Goal: Task Accomplishment & Management: Manage account settings

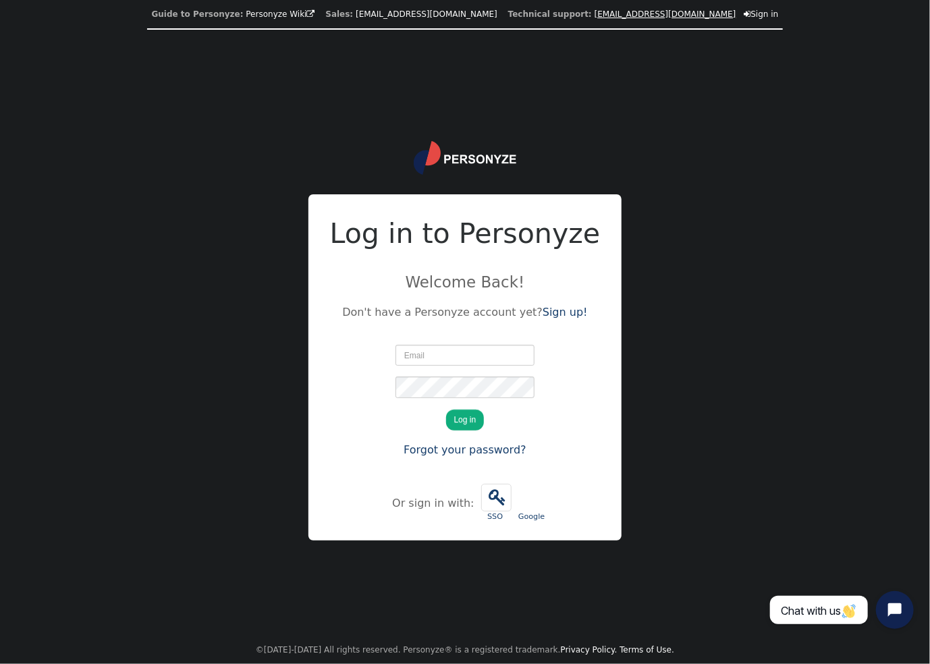
type input "[EMAIL_ADDRESS][DOMAIN_NAME]"
click at [471, 415] on button "Log in" at bounding box center [465, 420] width 38 height 21
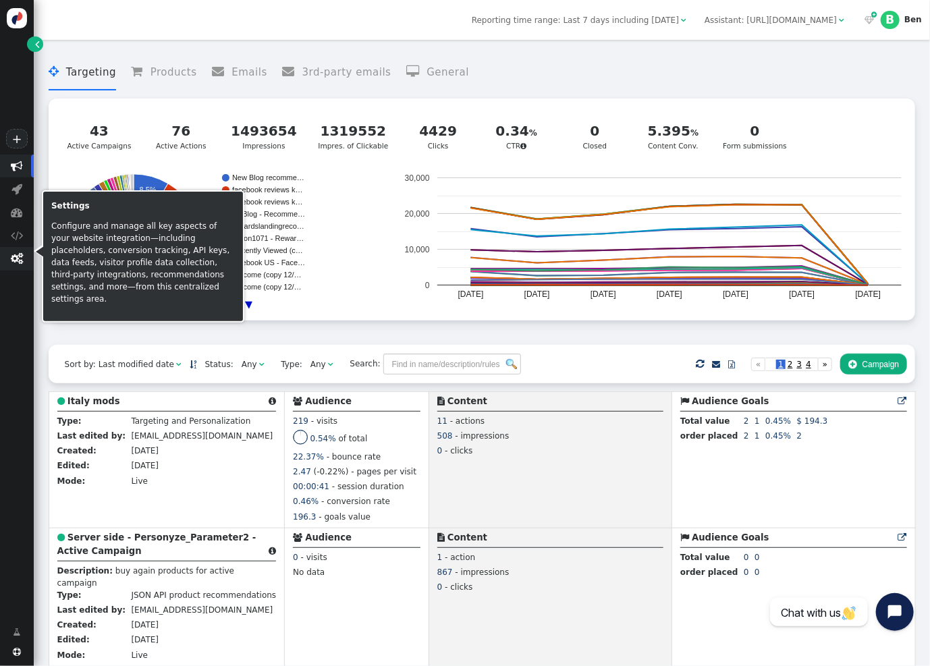
click at [14, 261] on span "" at bounding box center [17, 258] width 12 height 11
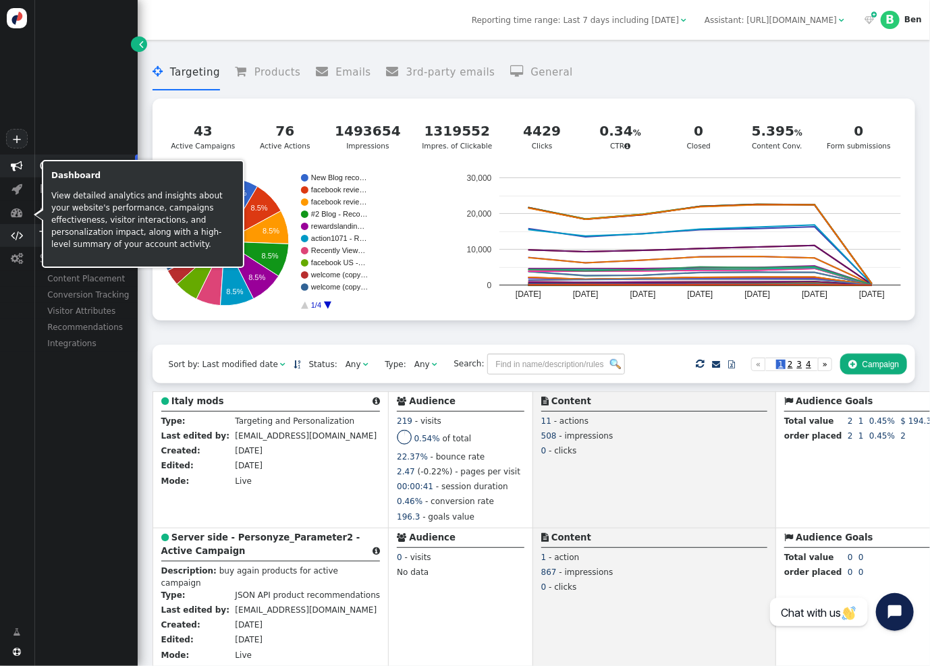
click at [16, 236] on span "" at bounding box center [17, 235] width 12 height 11
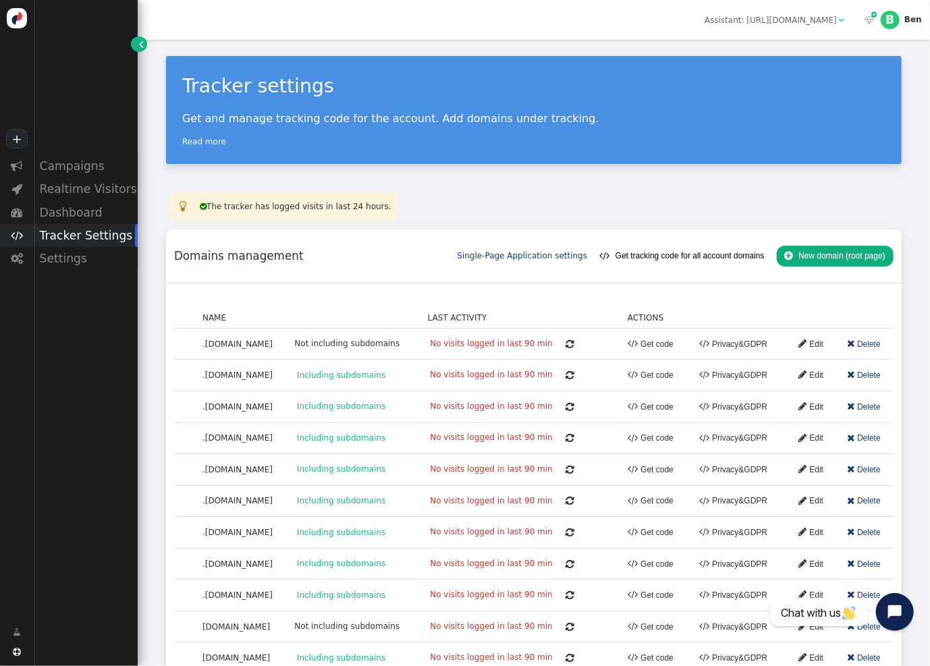
click at [383, 252] on div "Domains management" at bounding box center [315, 256] width 283 height 17
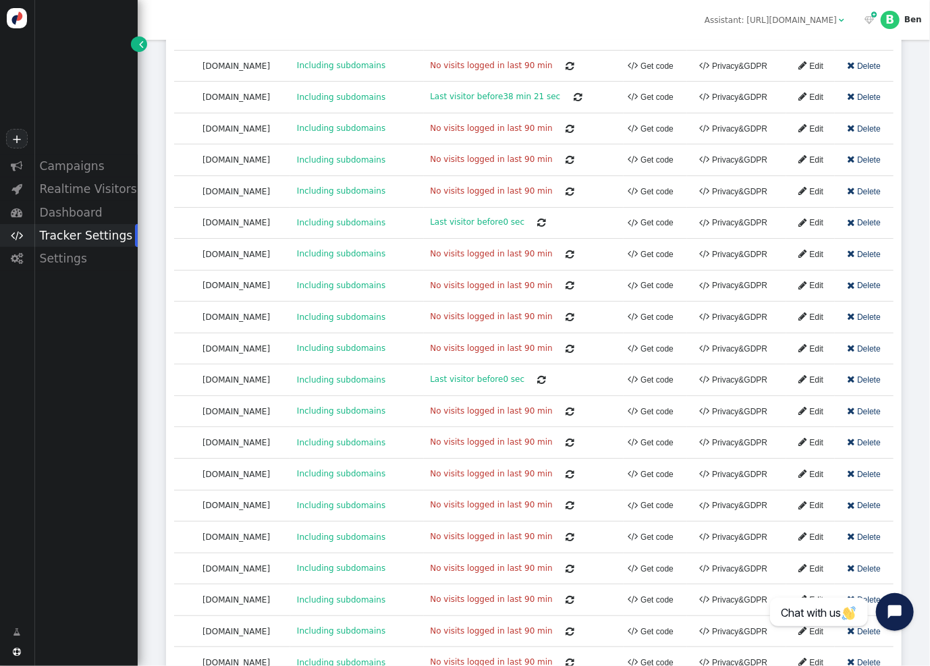
scroll to position [685, 0]
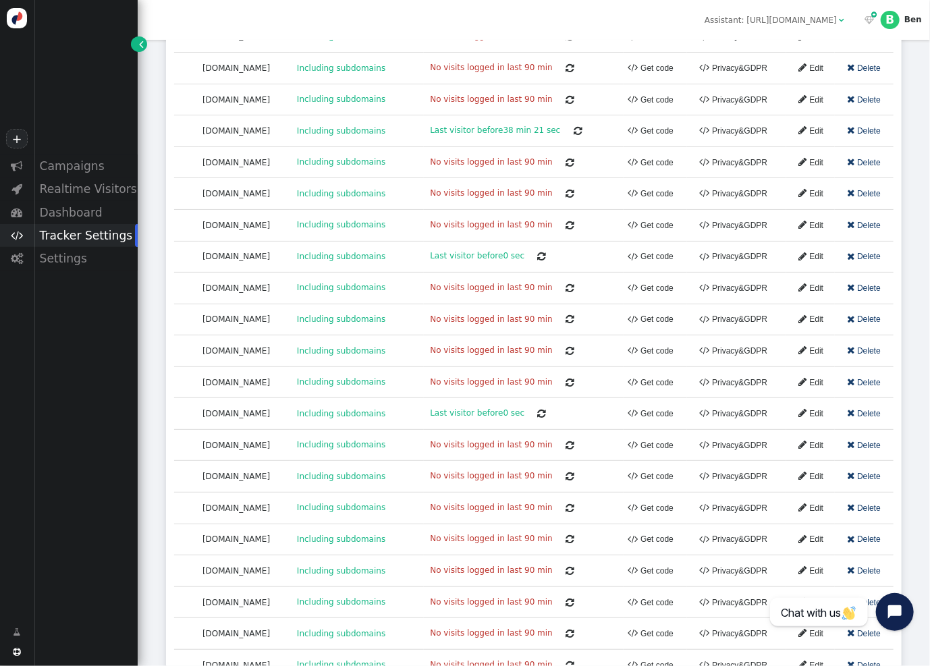
click at [54, 370] on div " Campaigns  Realtime Visitors  Dashboard  Tracker Settings  Settings" at bounding box center [69, 384] width 138 height 458
click at [804, 126] on link " Edit" at bounding box center [807, 130] width 33 height 21
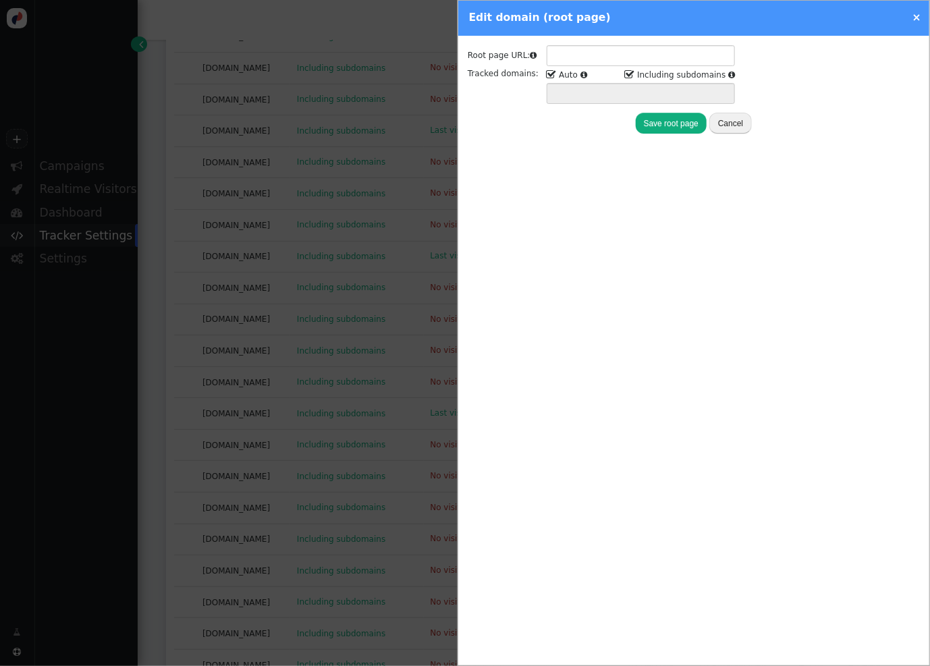
type input "[URL][DOMAIN_NAME]"
type input "[DOMAIN_NAME] *.[DOMAIN_NAME]"
click at [724, 119] on button "Cancel" at bounding box center [731, 123] width 43 height 21
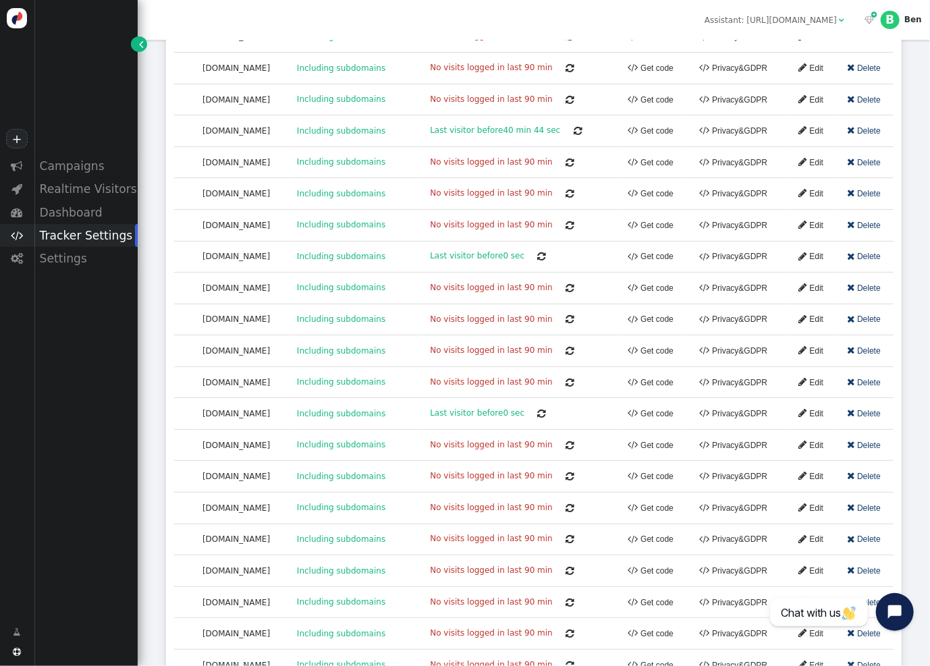
click at [797, 126] on link " Edit" at bounding box center [807, 130] width 33 height 21
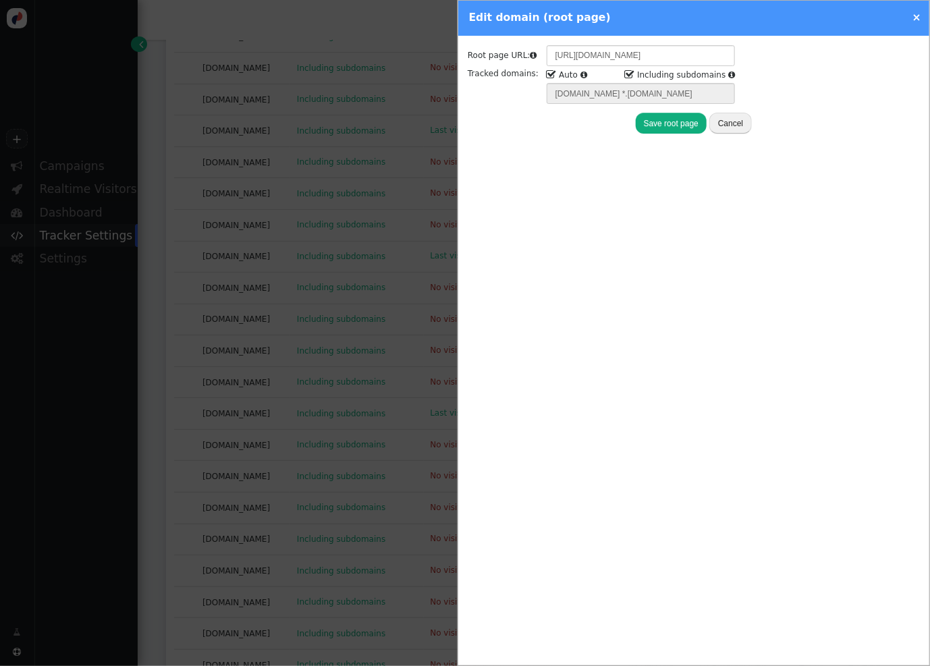
click at [734, 121] on button "Cancel" at bounding box center [731, 123] width 43 height 21
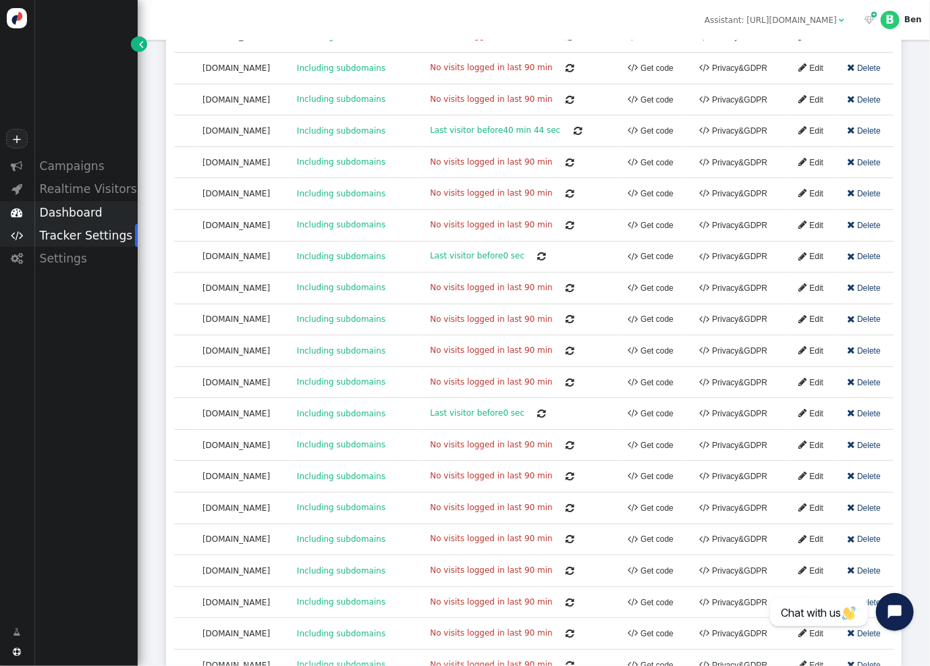
click at [92, 214] on div "Dashboard" at bounding box center [86, 212] width 104 height 23
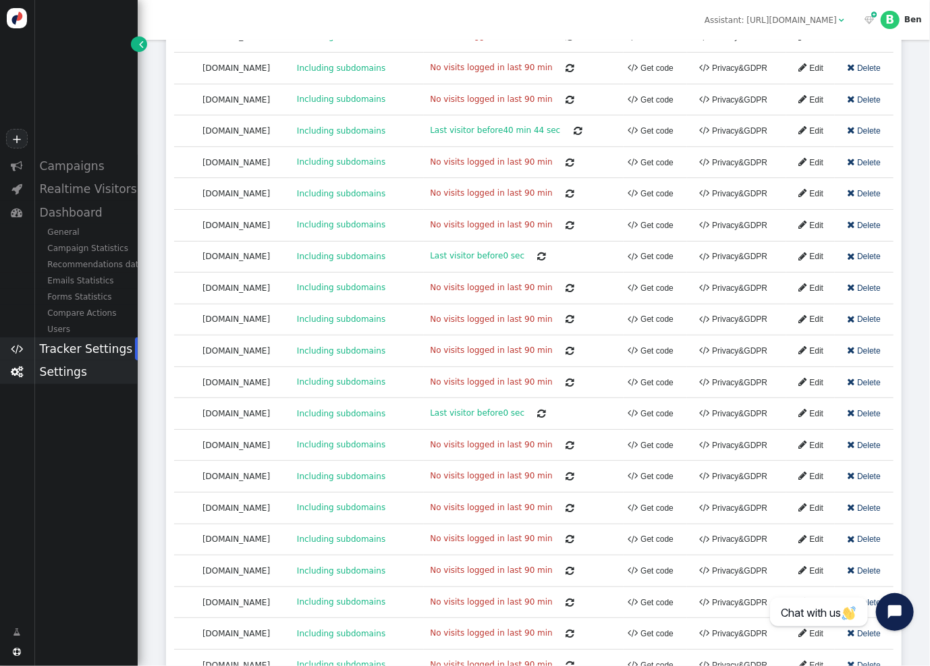
click at [95, 380] on div "Settings" at bounding box center [86, 372] width 104 height 23
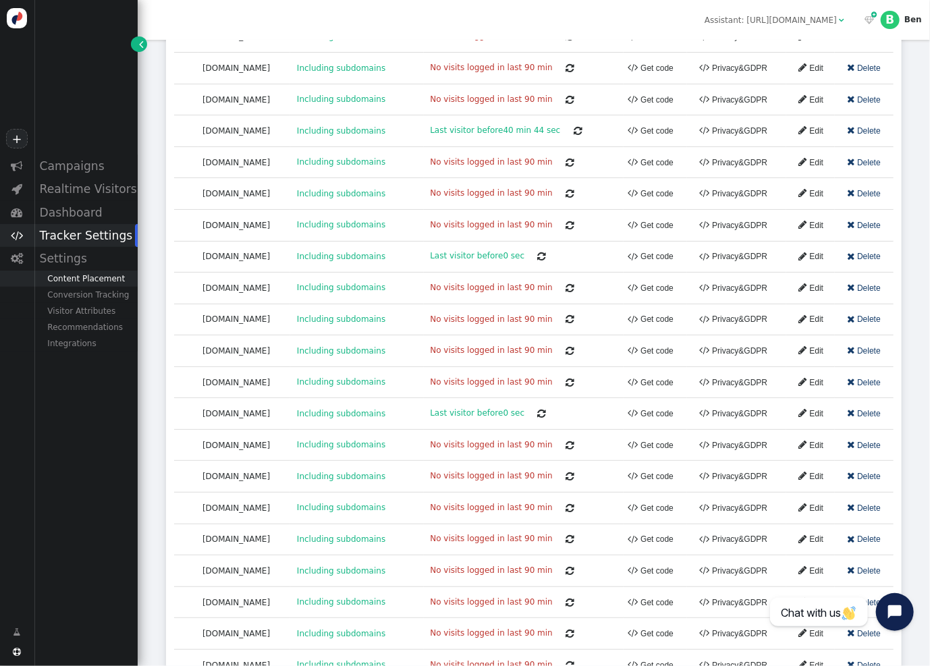
click at [89, 281] on div "Content Placement" at bounding box center [86, 279] width 104 height 16
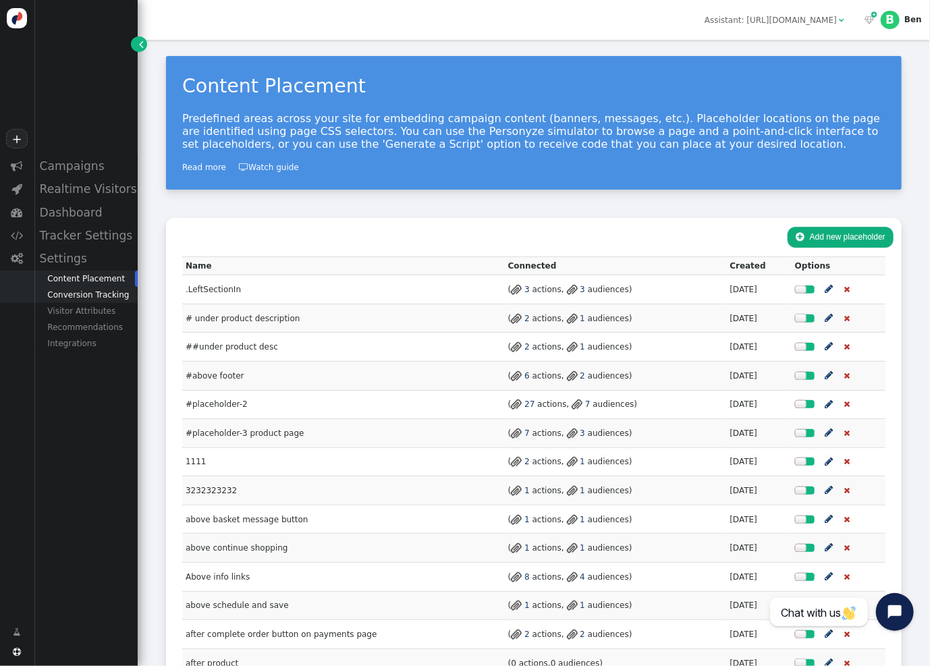
click at [71, 303] on div "Conversion Tracking" at bounding box center [86, 295] width 104 height 16
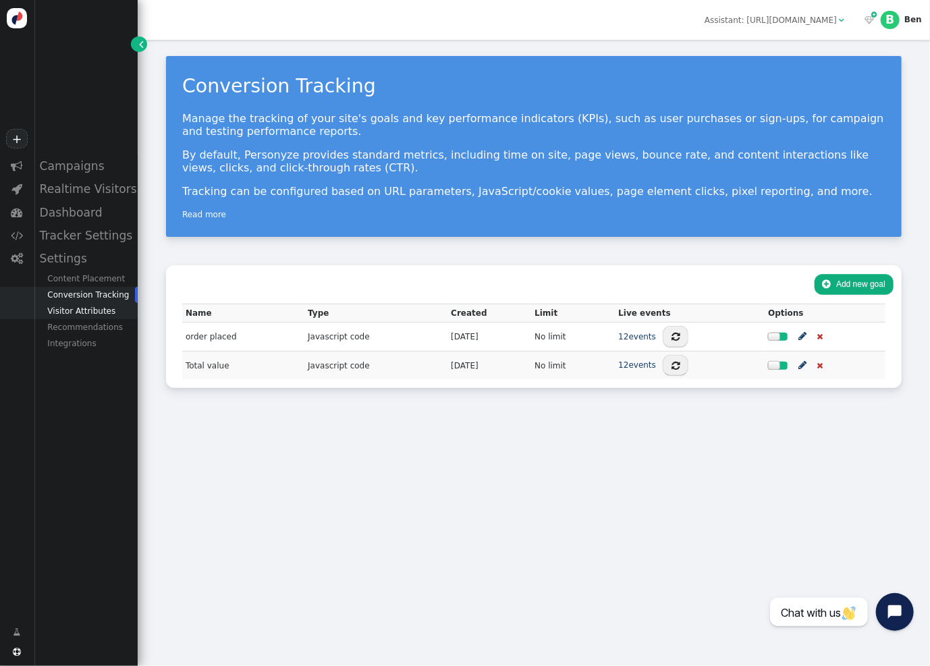
click at [75, 319] on div "Visitor Attributes" at bounding box center [86, 311] width 104 height 16
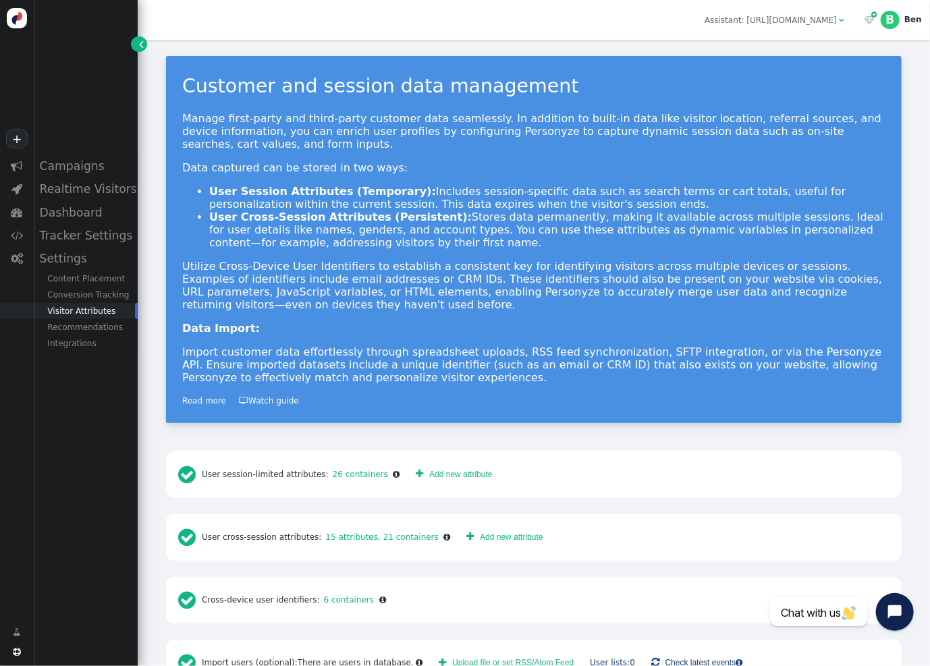
scroll to position [11, 0]
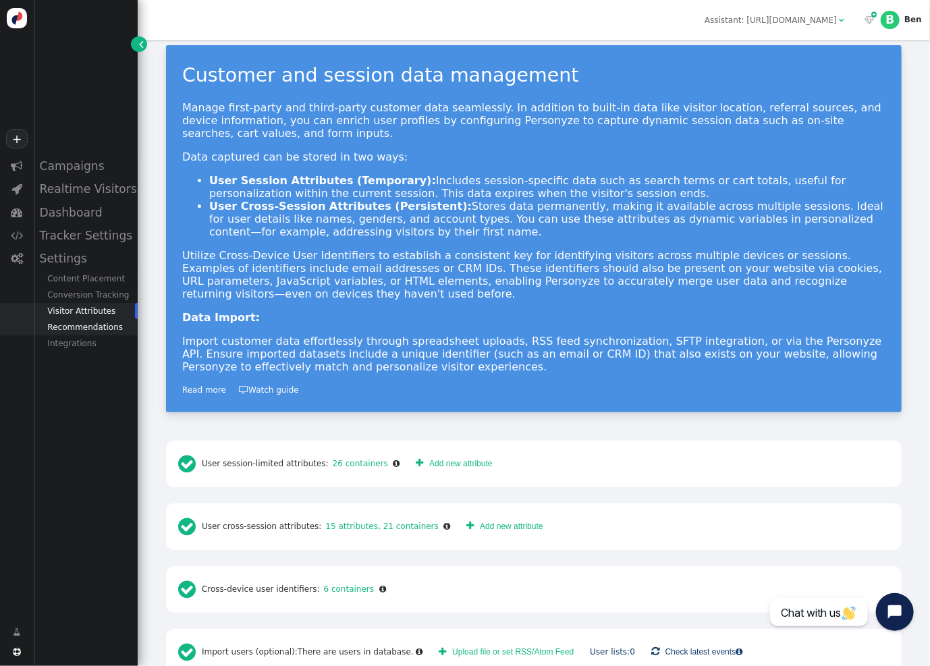
click at [119, 336] on div "Recommendations" at bounding box center [86, 327] width 104 height 16
click at [112, 346] on div "Product Catalog" at bounding box center [86, 344] width 104 height 16
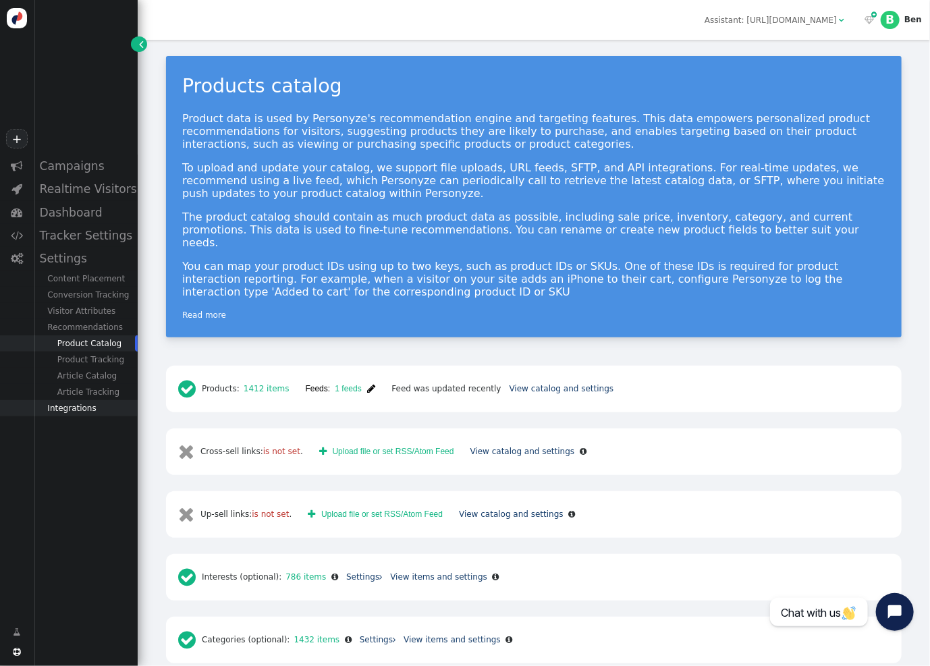
click at [63, 417] on div "Integrations" at bounding box center [86, 408] width 104 height 16
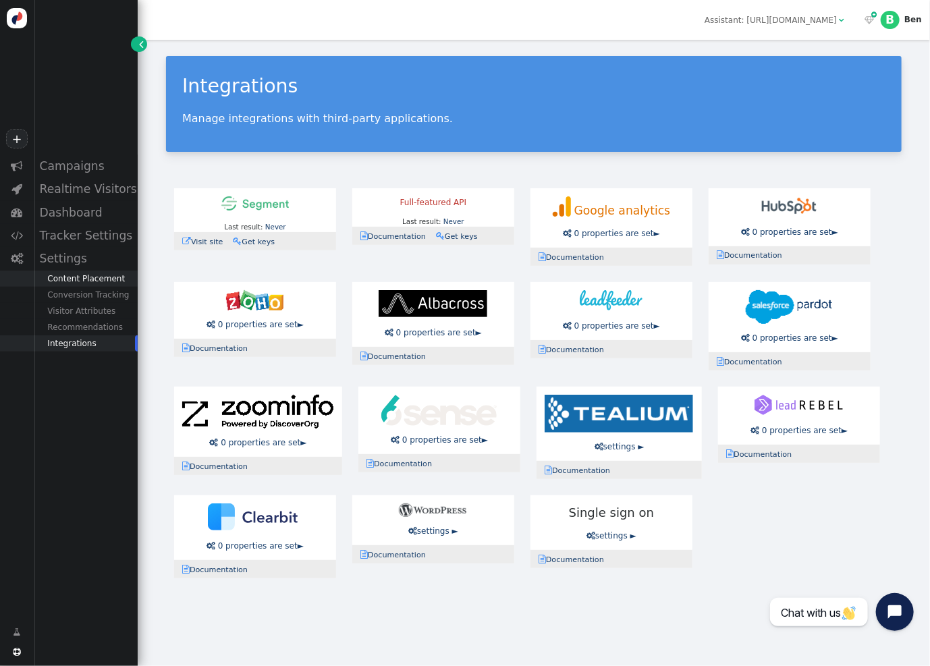
click at [78, 285] on div "Content Placement" at bounding box center [86, 279] width 104 height 16
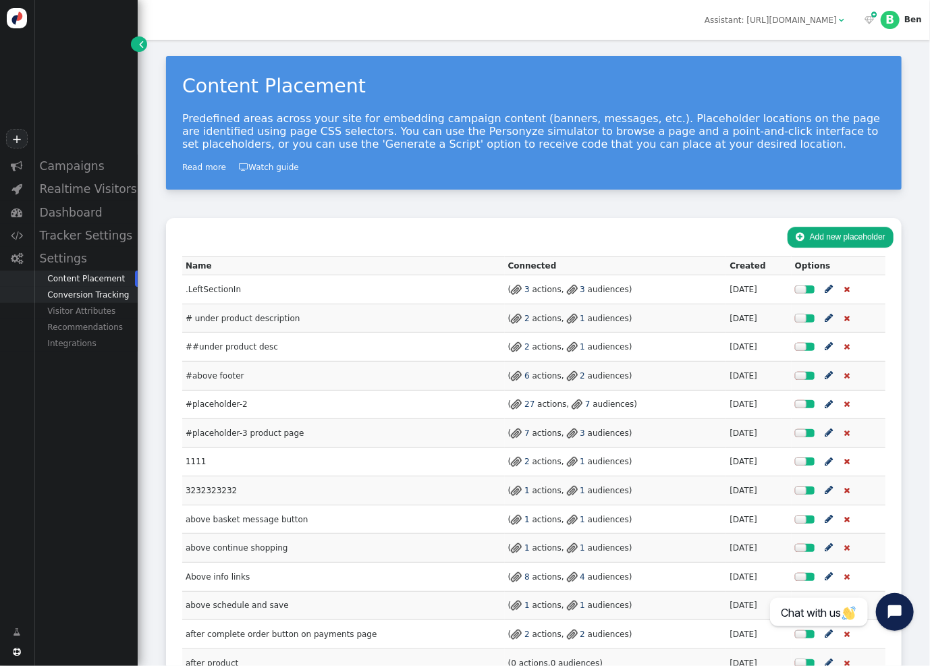
click at [76, 302] on div "Conversion Tracking" at bounding box center [86, 295] width 104 height 16
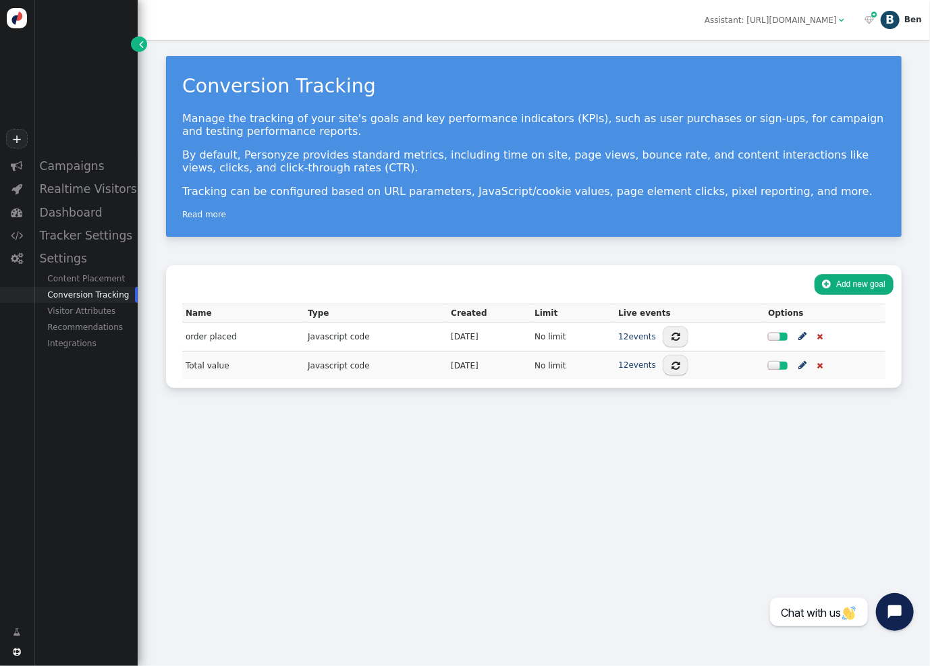
click at [916, 20] on div "Ben" at bounding box center [914, 19] width 18 height 9
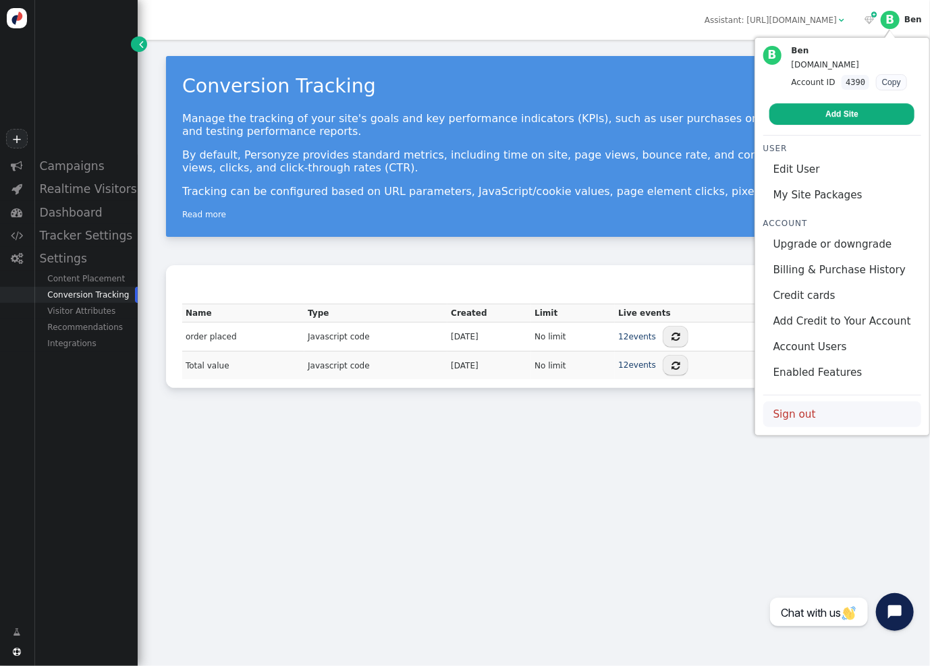
click at [802, 415] on link "Sign out" at bounding box center [843, 415] width 158 height 26
